Goal: Transaction & Acquisition: Purchase product/service

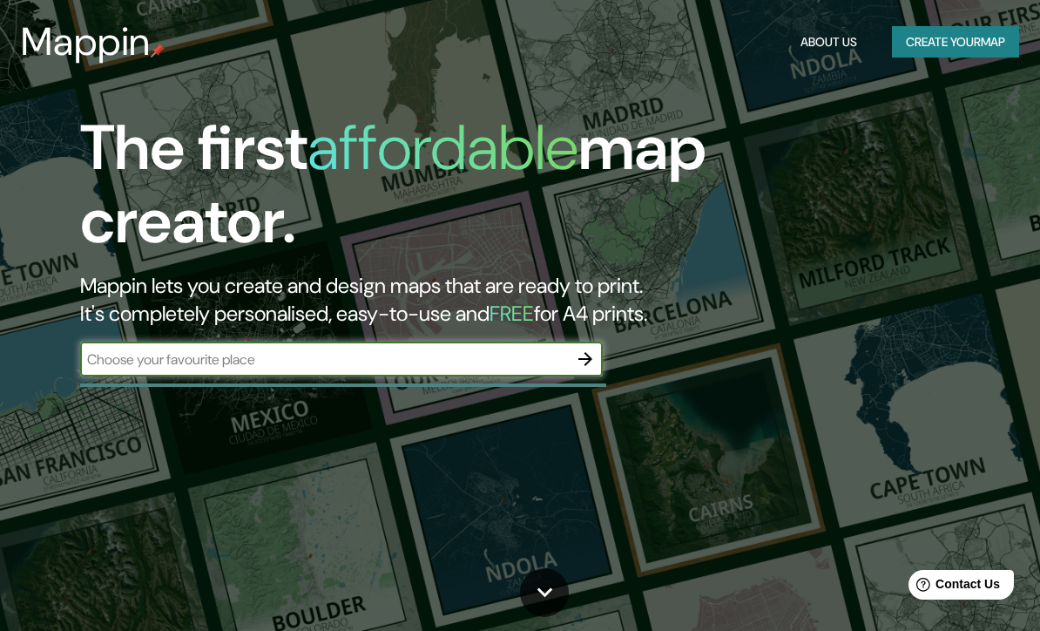
click at [593, 371] on button "button" at bounding box center [585, 358] width 35 height 35
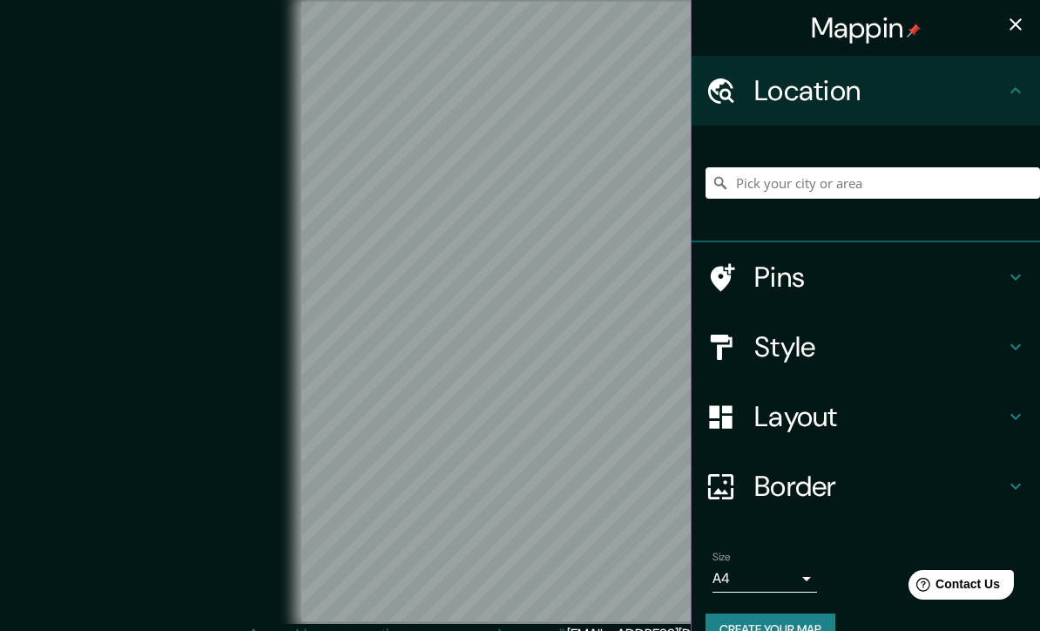
click at [832, 354] on h4 "Style" at bounding box center [879, 346] width 251 height 35
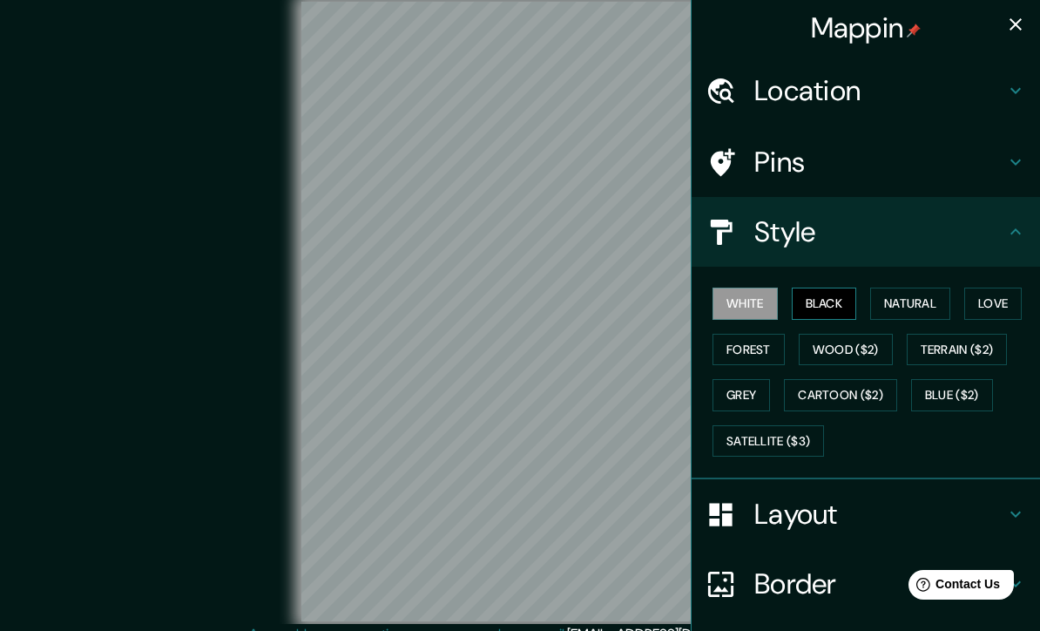
click at [832, 302] on button "Black" at bounding box center [824, 303] width 65 height 32
click at [838, 520] on h4 "Layout" at bounding box center [879, 513] width 251 height 35
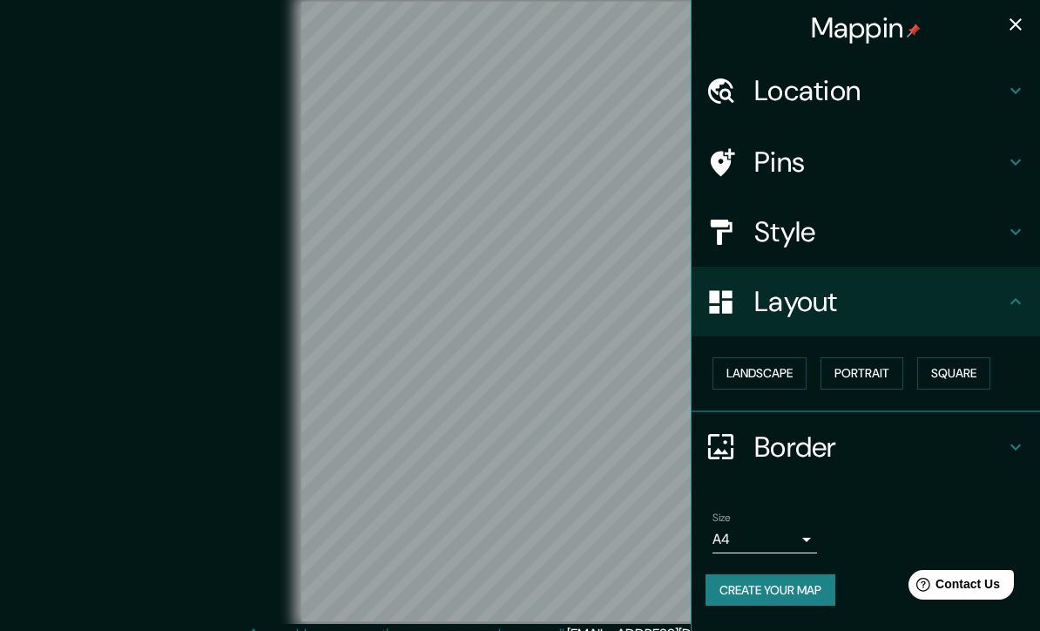
scroll to position [15, 0]
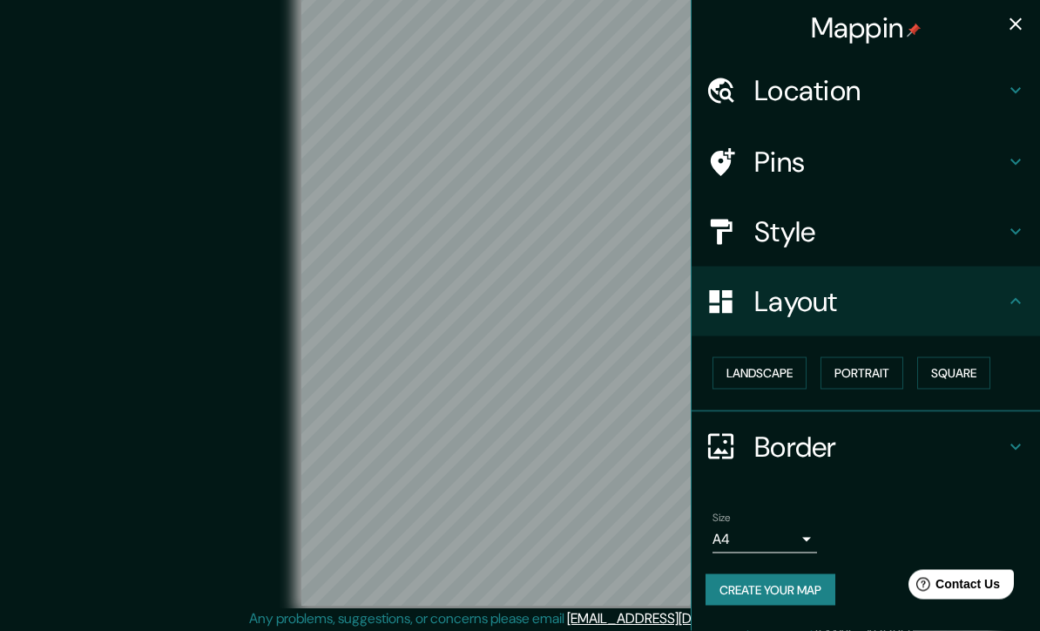
click at [800, 533] on body "Mappin Location Pins Style Layout Landscape Portrait Square Border Choose a bor…" at bounding box center [520, 300] width 1040 height 631
click at [802, 527] on div at bounding box center [520, 315] width 1040 height 631
click at [989, 441] on h4 "Border" at bounding box center [879, 446] width 251 height 35
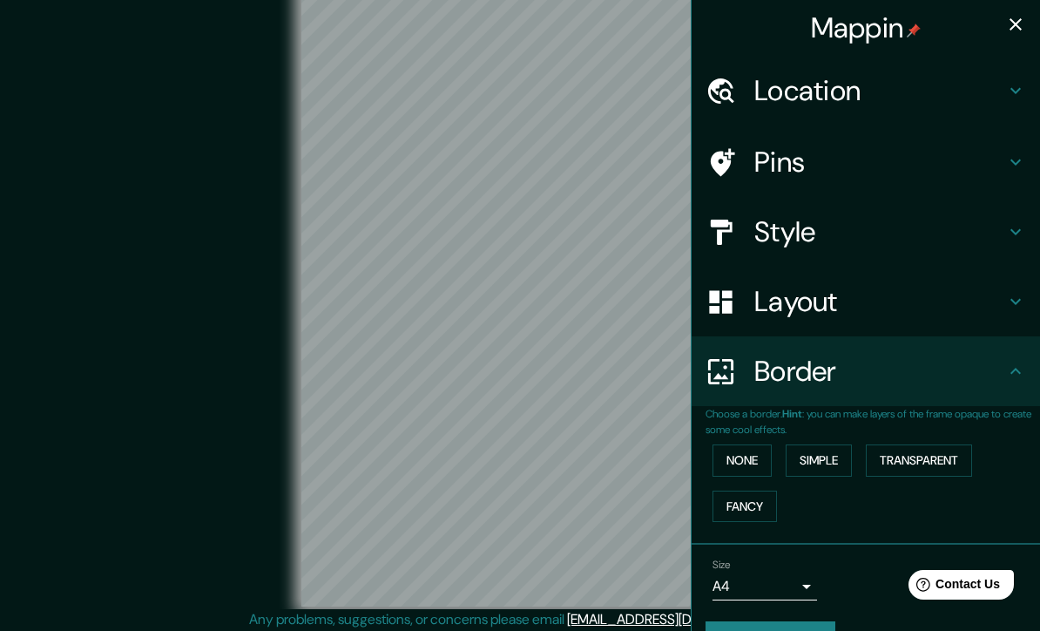
click at [1017, 381] on div "Border" at bounding box center [866, 371] width 348 height 70
click at [1020, 366] on icon at bounding box center [1015, 371] width 21 height 21
click at [1022, 373] on icon at bounding box center [1015, 371] width 21 height 21
click at [1016, 368] on icon at bounding box center [1015, 371] width 10 height 6
click at [1029, 300] on div "Layout" at bounding box center [866, 302] width 348 height 70
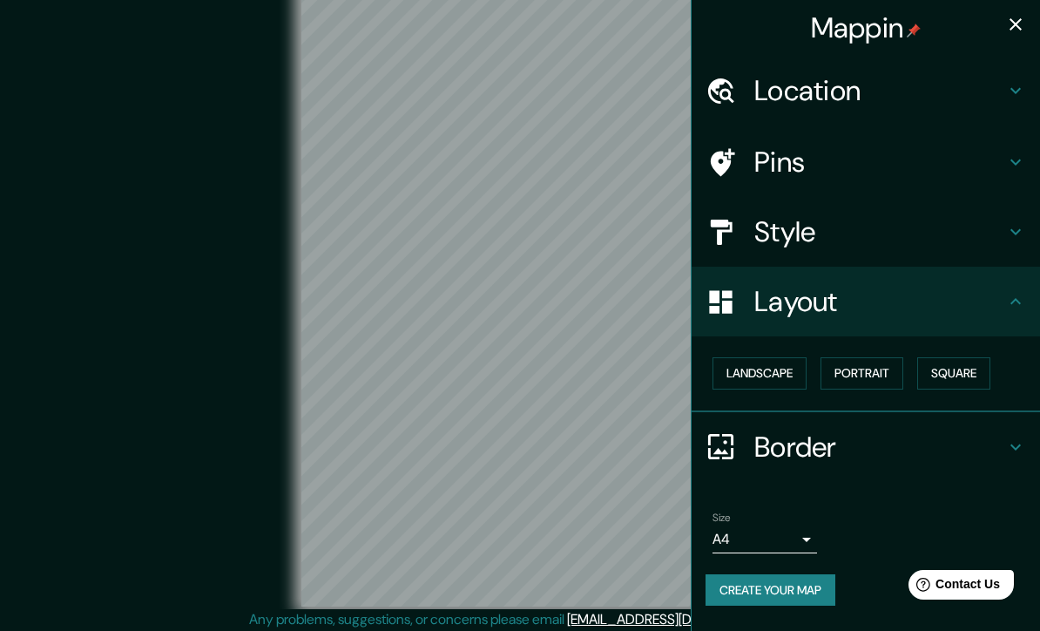
click at [1018, 213] on div "Style" at bounding box center [866, 232] width 348 height 70
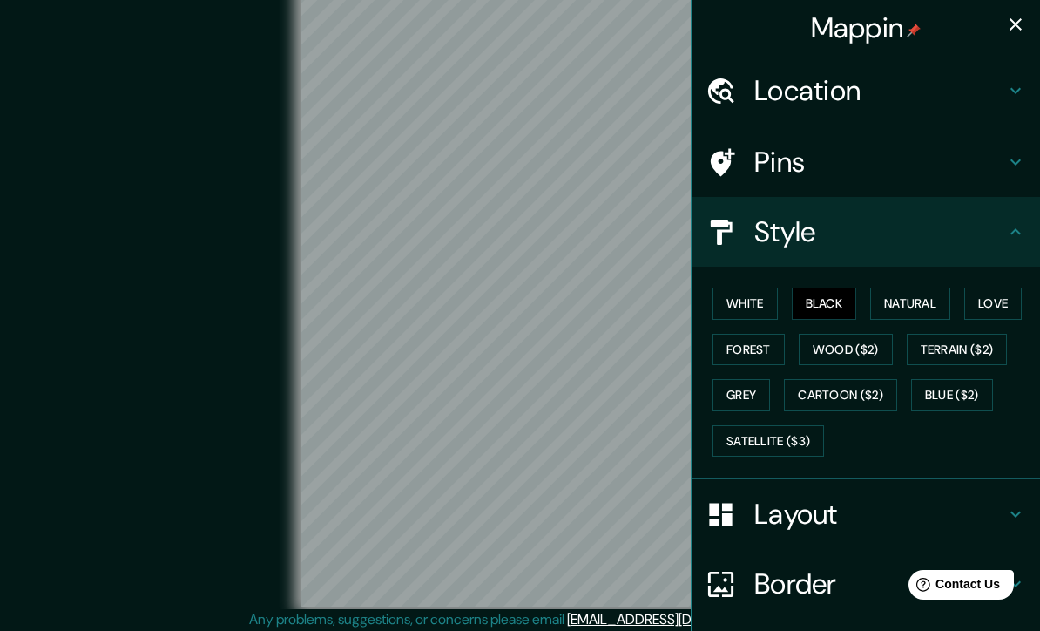
click at [1023, 138] on div "Pins" at bounding box center [866, 162] width 348 height 70
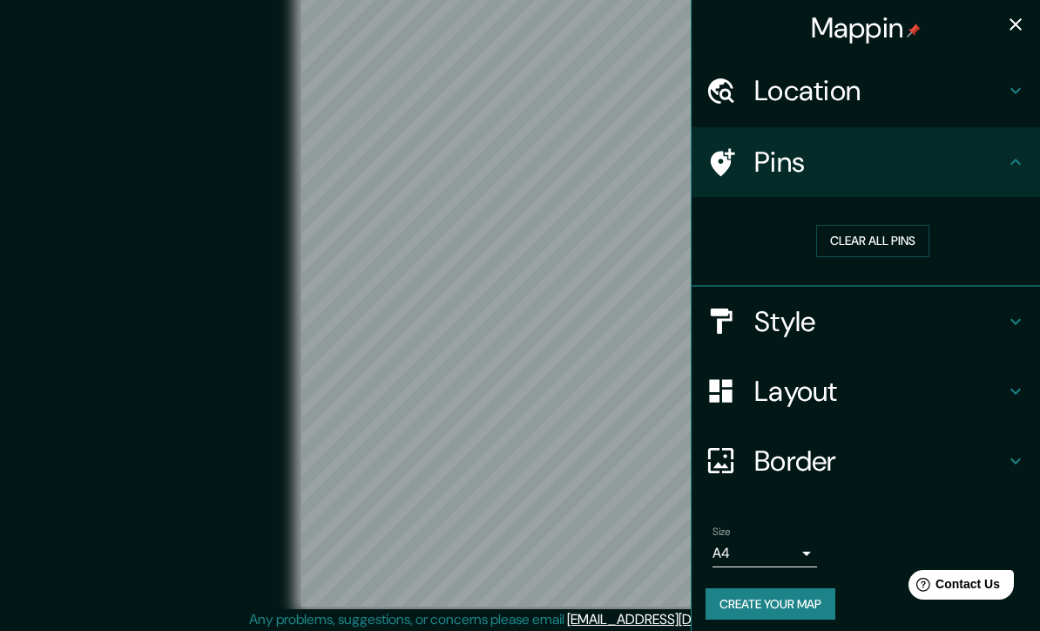
click at [1022, 68] on div "Location" at bounding box center [866, 91] width 348 height 70
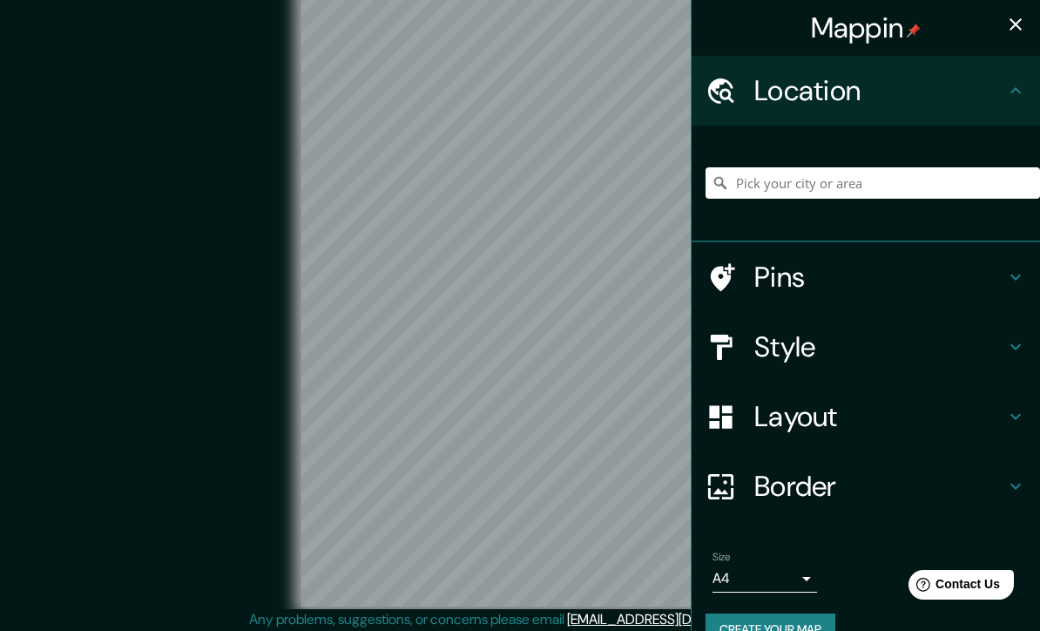
click at [1021, 32] on icon "button" at bounding box center [1015, 24] width 21 height 21
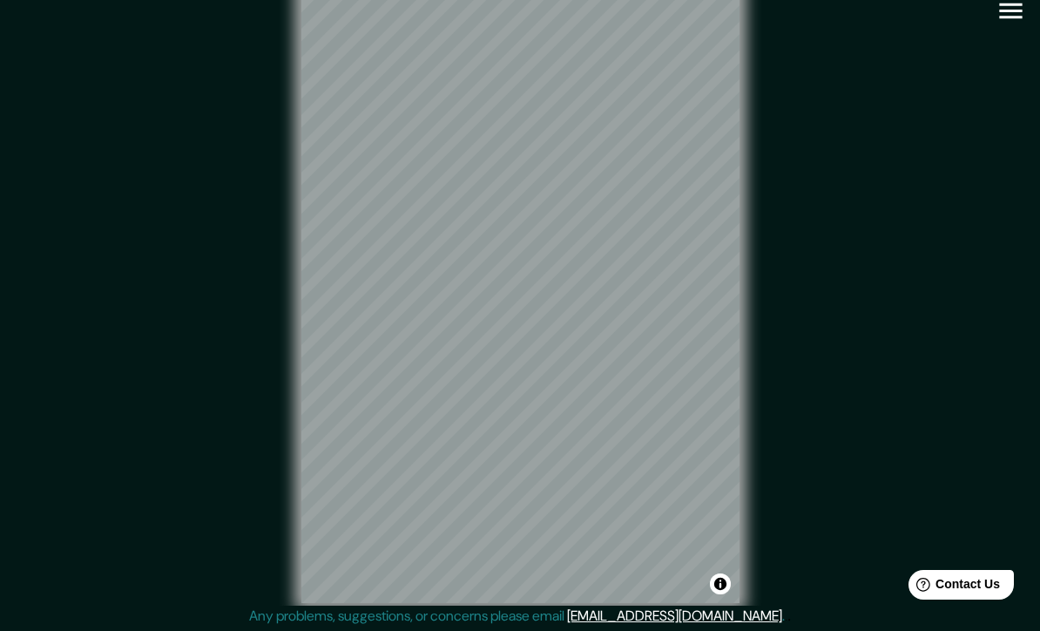
scroll to position [0, 0]
